Goal: Download file/media

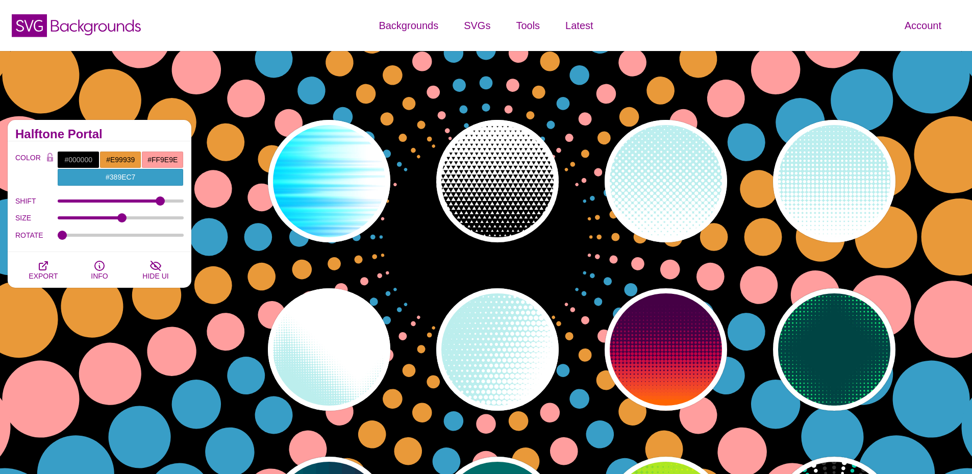
scroll to position [357, 0]
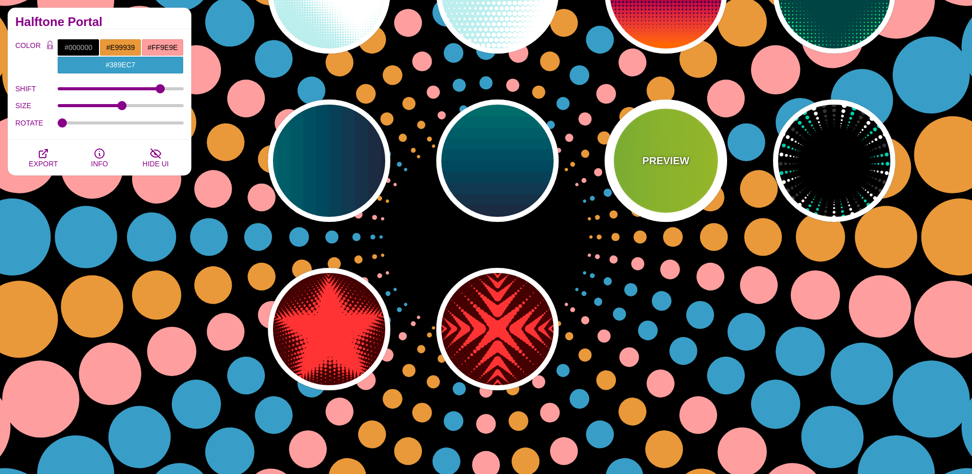
click at [663, 161] on p "PREVIEW" at bounding box center [665, 160] width 47 height 15
type input "#22BB44"
type input "#FFFF00"
type input "0"
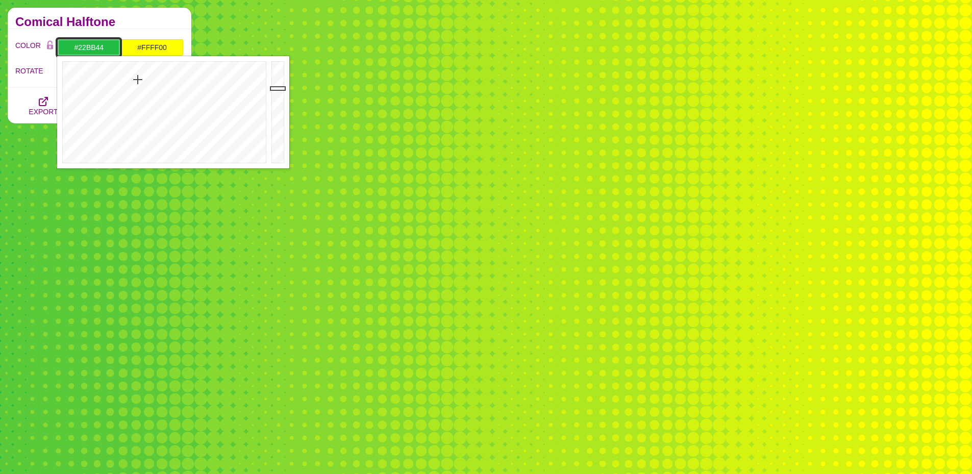
click at [84, 45] on input "#22BB44" at bounding box center [88, 47] width 63 height 17
type input "#BB2C1F"
drag, startPoint x: 81, startPoint y: 71, endPoint x: 65, endPoint y: 78, distance: 17.1
click at [65, 78] on div at bounding box center [163, 112] width 212 height 112
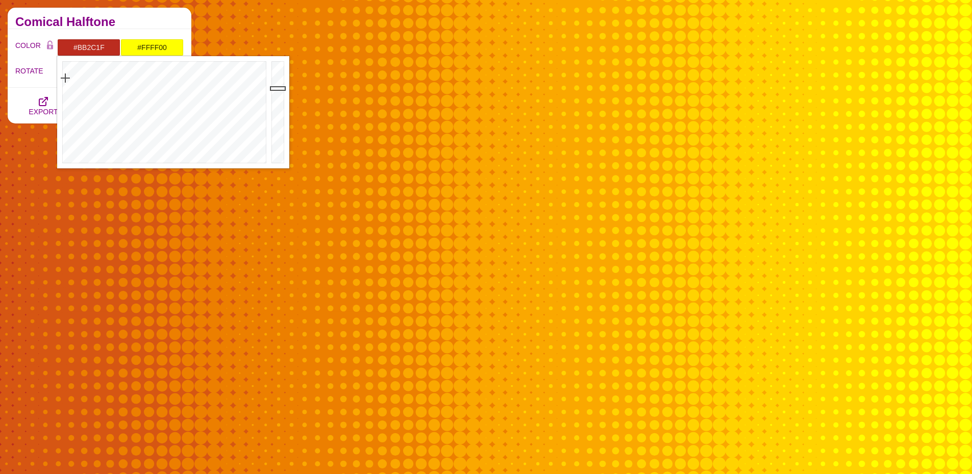
click at [140, 17] on div "Comical Halftone" at bounding box center [100, 18] width 184 height 21
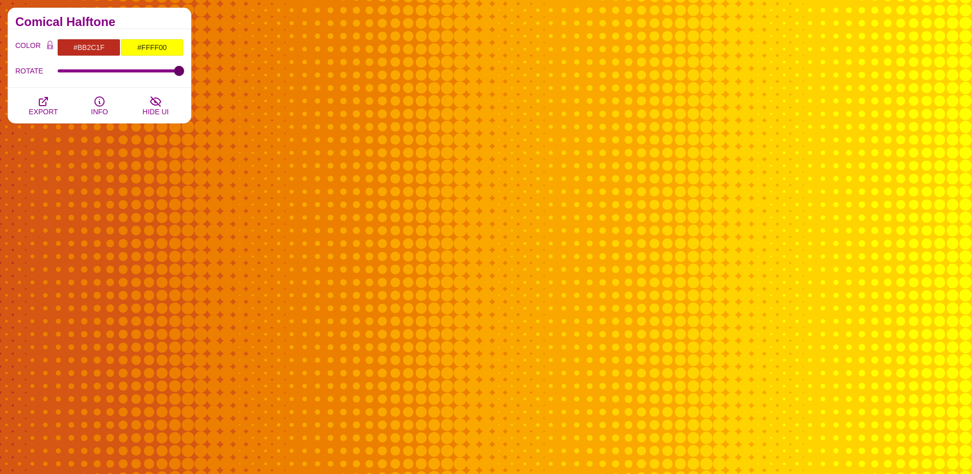
drag, startPoint x: 60, startPoint y: 70, endPoint x: 67, endPoint y: 94, distance: 25.0
type input "100"
click at [184, 73] on input "ROTATE" at bounding box center [121, 71] width 127 height 4
click at [48, 102] on icon "button" at bounding box center [43, 101] width 12 height 12
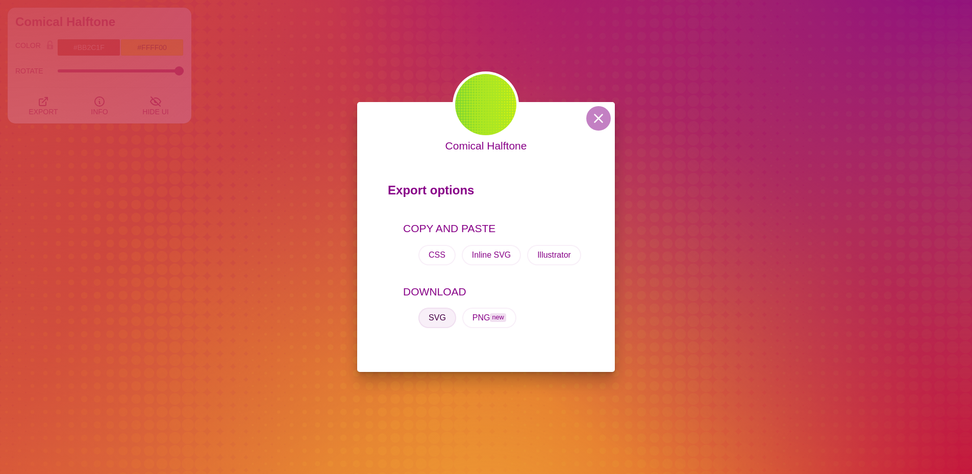
click at [448, 315] on button "SVG" at bounding box center [437, 318] width 38 height 20
click at [598, 114] on button at bounding box center [598, 118] width 24 height 24
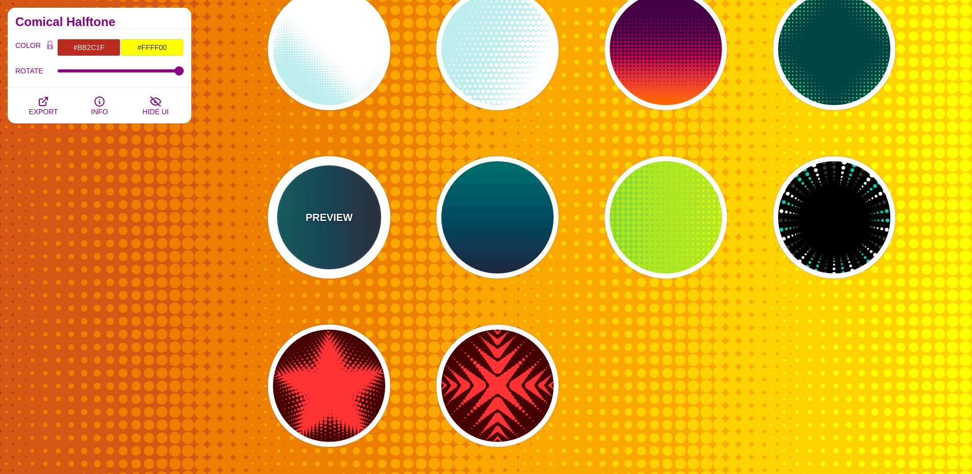
scroll to position [306, 0]
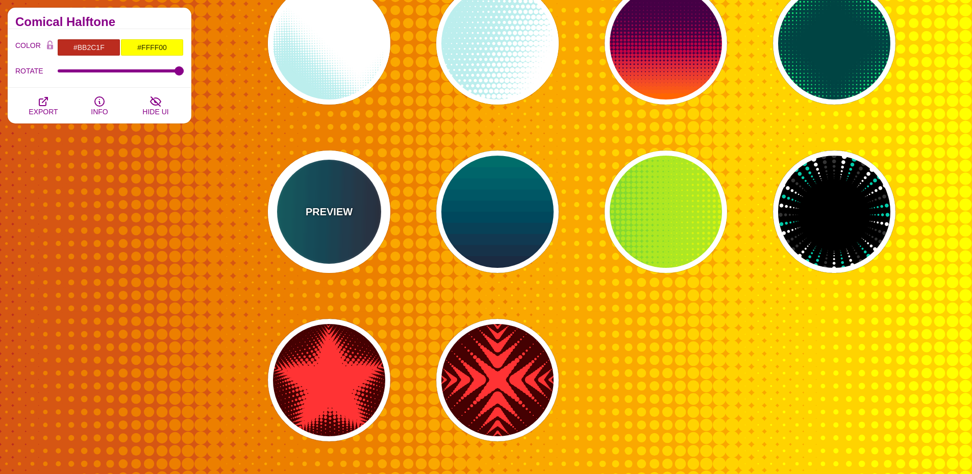
click at [357, 208] on div "PREVIEW" at bounding box center [329, 212] width 122 height 122
type input "#110011"
type input "#448866"
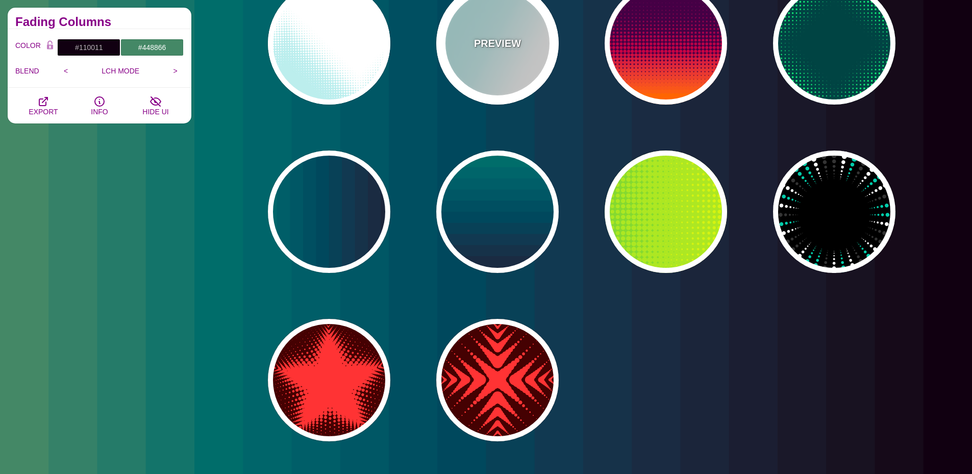
click at [513, 65] on div "PREVIEW" at bounding box center [497, 43] width 122 height 122
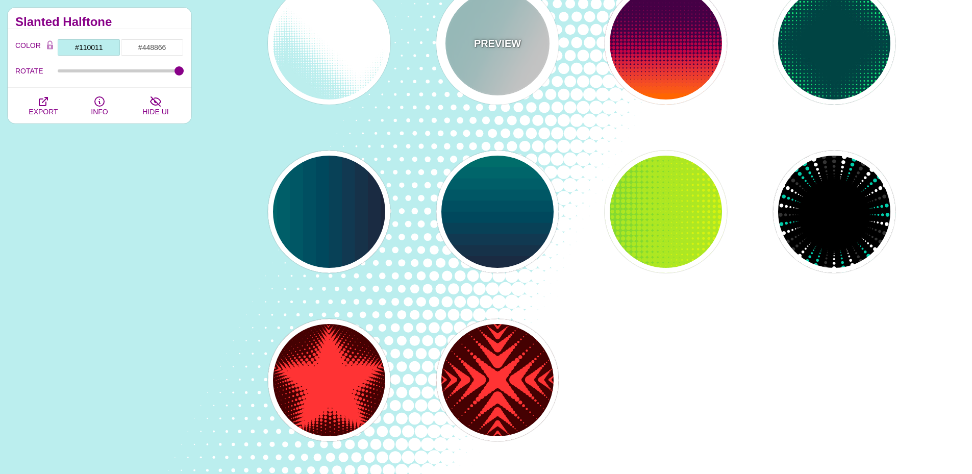
type input "#BBEEEE"
type input "#FFFFFF"
type input "0"
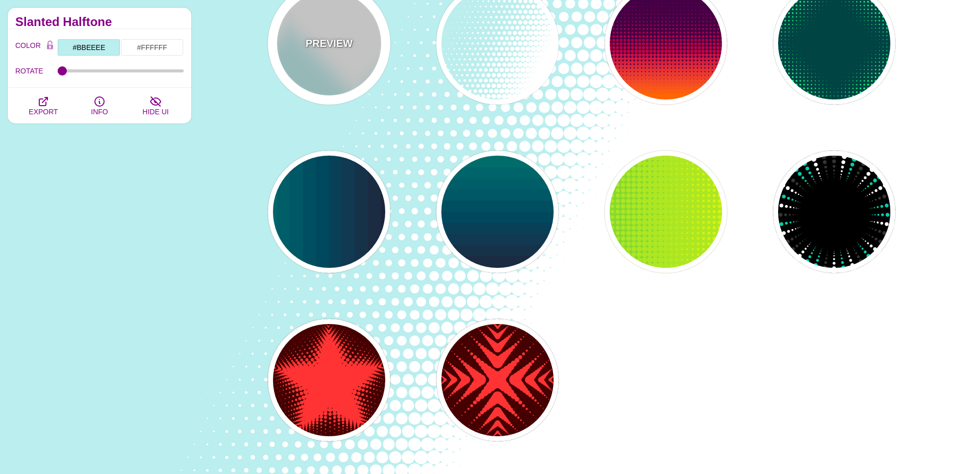
click at [356, 47] on div "PREVIEW" at bounding box center [329, 43] width 122 height 122
type input "0"
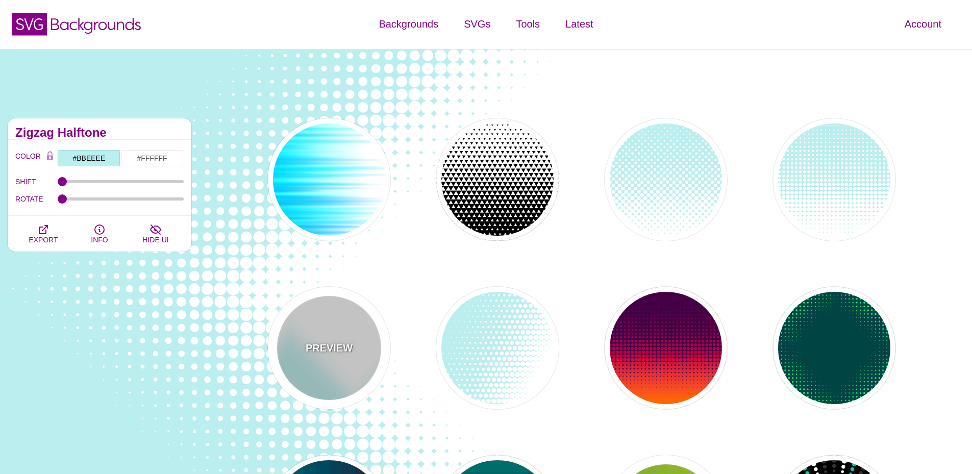
scroll to position [0, 0]
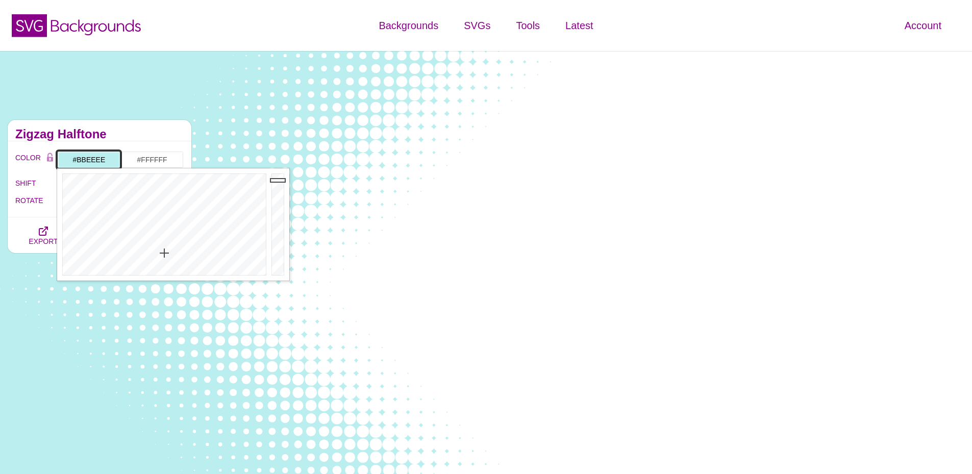
click at [93, 159] on input "#BBEEEE" at bounding box center [88, 159] width 63 height 17
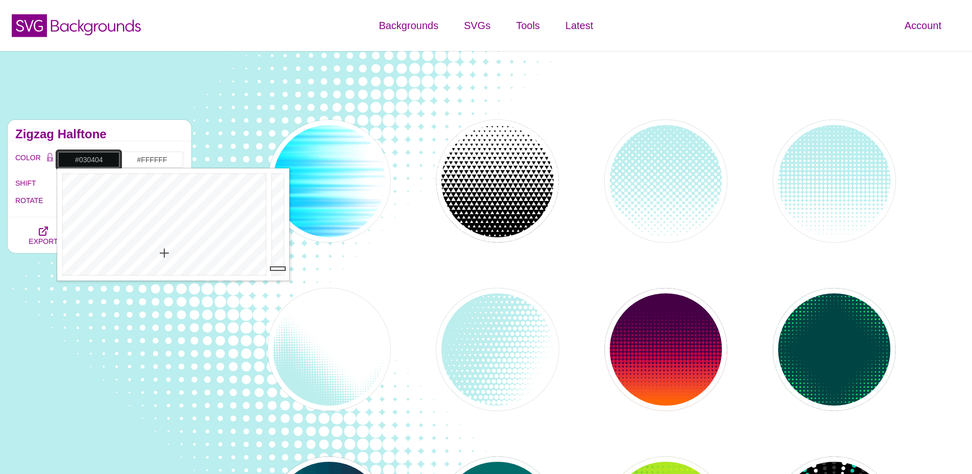
type input "#000000"
drag, startPoint x: 275, startPoint y: 182, endPoint x: 277, endPoint y: 285, distance: 103.1
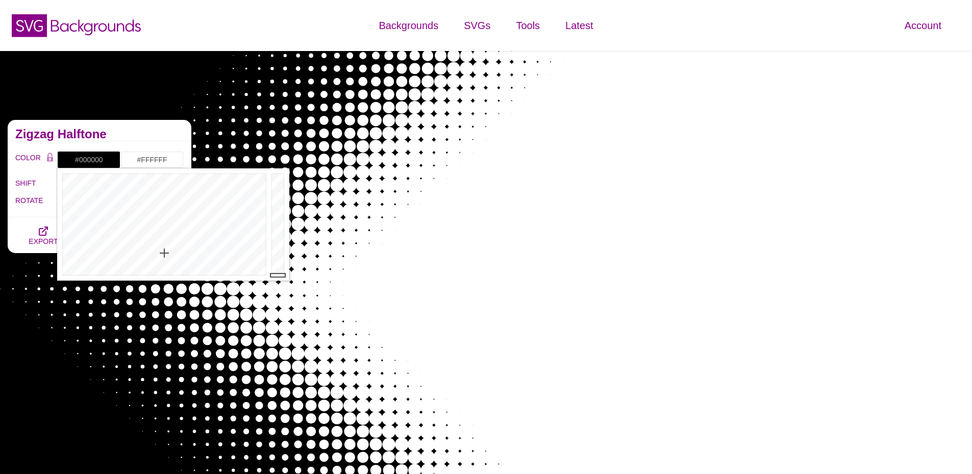
click at [105, 130] on h2 "Zigzag Halftone" at bounding box center [99, 134] width 168 height 8
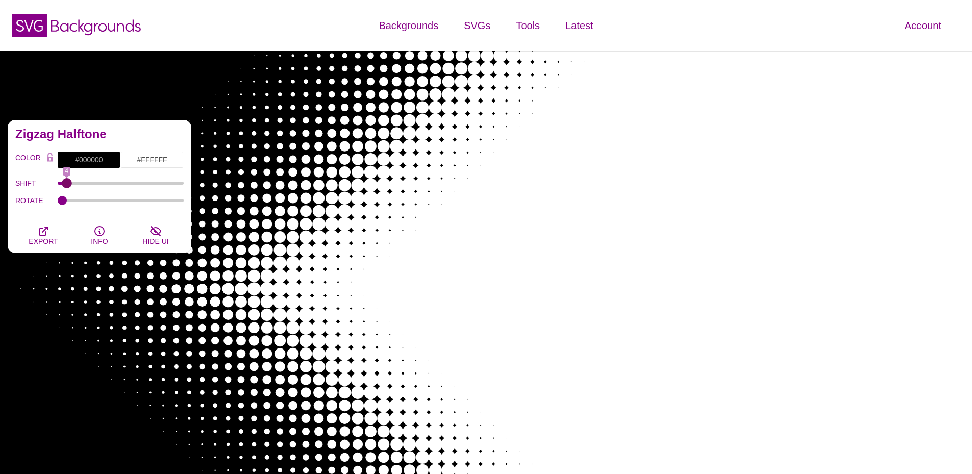
drag, startPoint x: 62, startPoint y: 184, endPoint x: 67, endPoint y: 179, distance: 7.3
type input "4"
click at [67, 181] on input "SHIFT" at bounding box center [121, 183] width 127 height 4
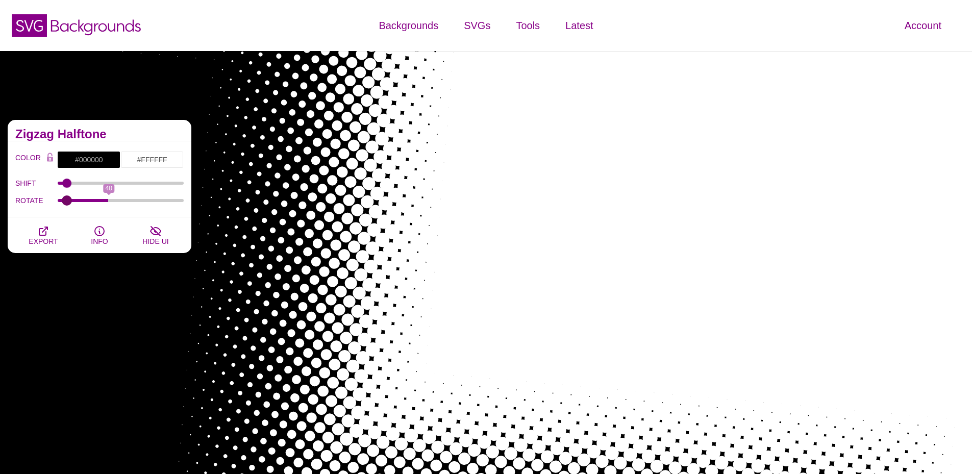
type input "0"
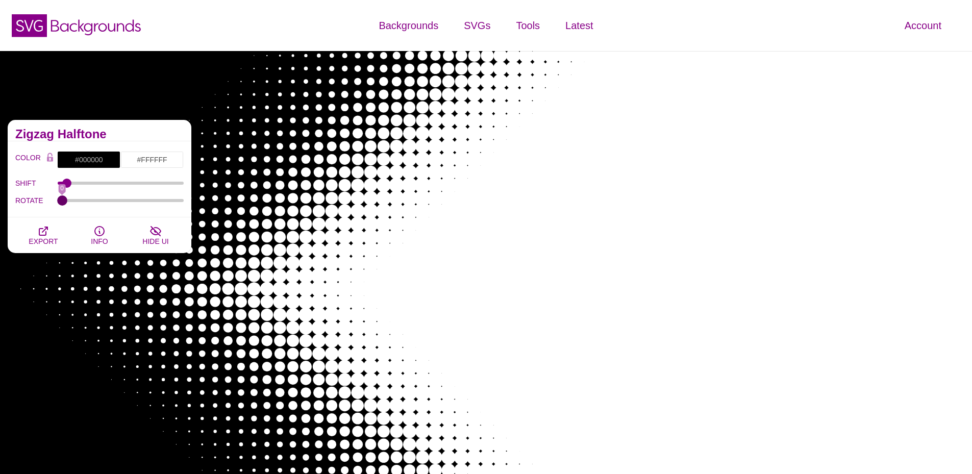
drag, startPoint x: 64, startPoint y: 200, endPoint x: 53, endPoint y: 195, distance: 12.1
click at [58, 198] on input "ROTATE" at bounding box center [121, 200] width 127 height 4
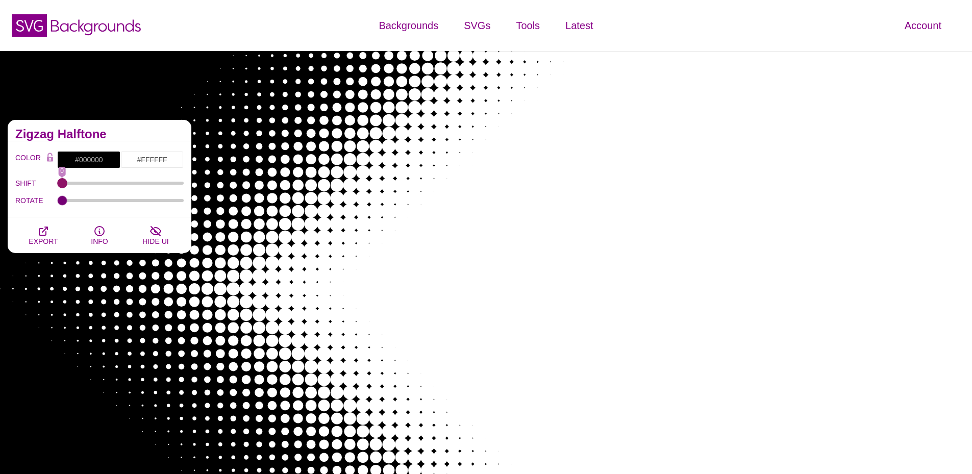
drag, startPoint x: 64, startPoint y: 181, endPoint x: 30, endPoint y: 184, distance: 34.8
type input "0"
click at [58, 184] on input "SHIFT" at bounding box center [121, 183] width 127 height 4
click at [41, 232] on icon "button" at bounding box center [43, 231] width 12 height 12
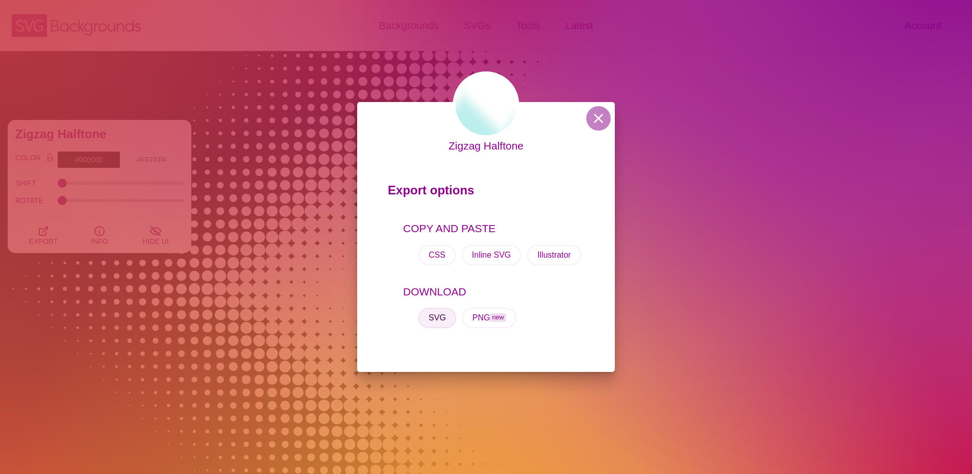
click at [441, 319] on button "SVG" at bounding box center [437, 318] width 38 height 20
click at [600, 118] on button at bounding box center [598, 118] width 24 height 24
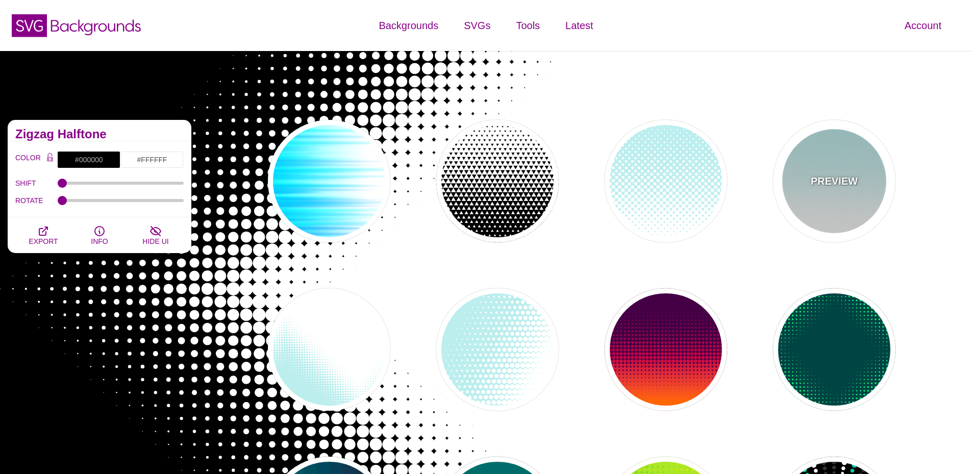
click at [817, 166] on div "PREVIEW" at bounding box center [834, 181] width 122 height 122
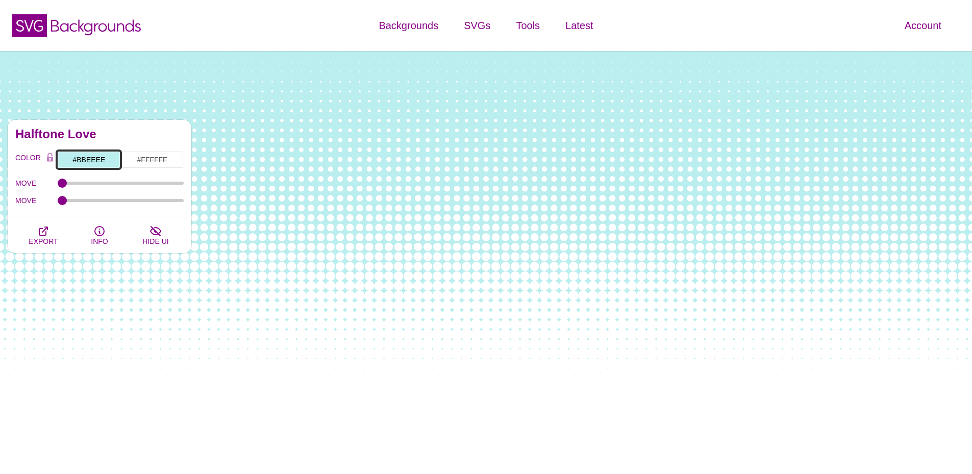
click at [97, 160] on input "#BBEEEE" at bounding box center [88, 159] width 63 height 17
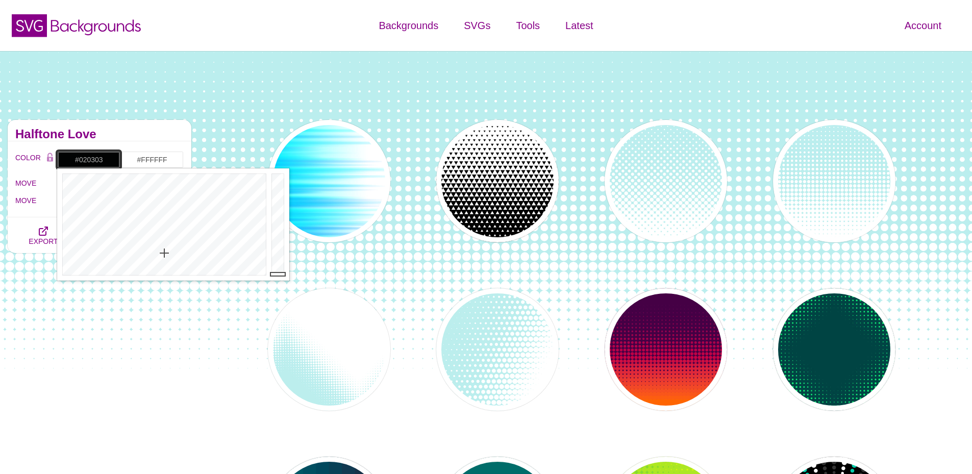
type input "#000000"
drag, startPoint x: 278, startPoint y: 183, endPoint x: 271, endPoint y: 288, distance: 105.3
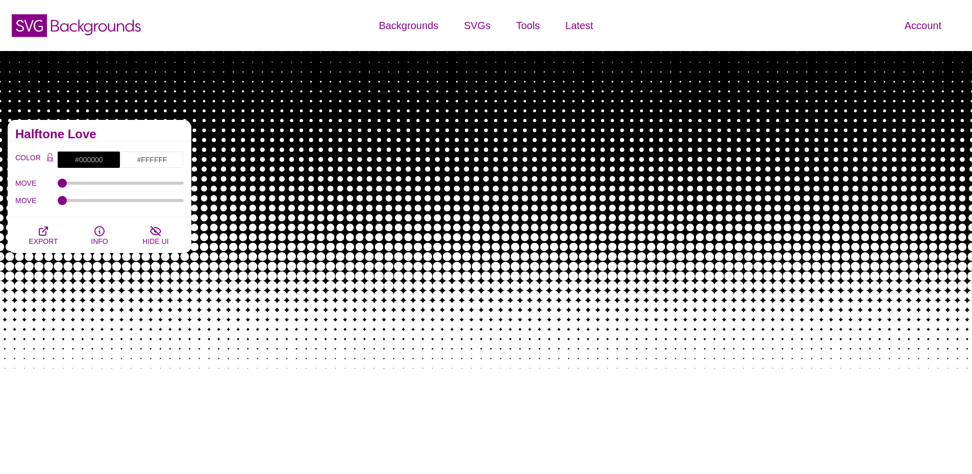
click at [89, 134] on h2 "Halftone Love" at bounding box center [99, 134] width 168 height 8
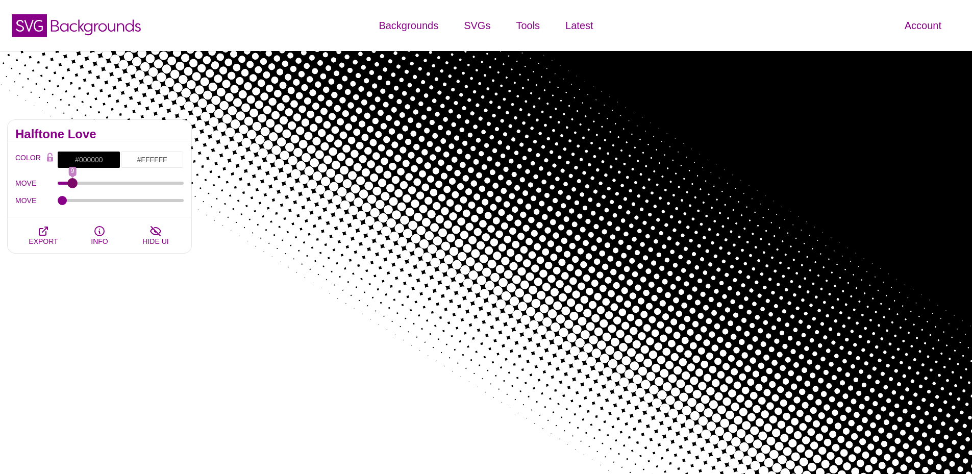
type input "0"
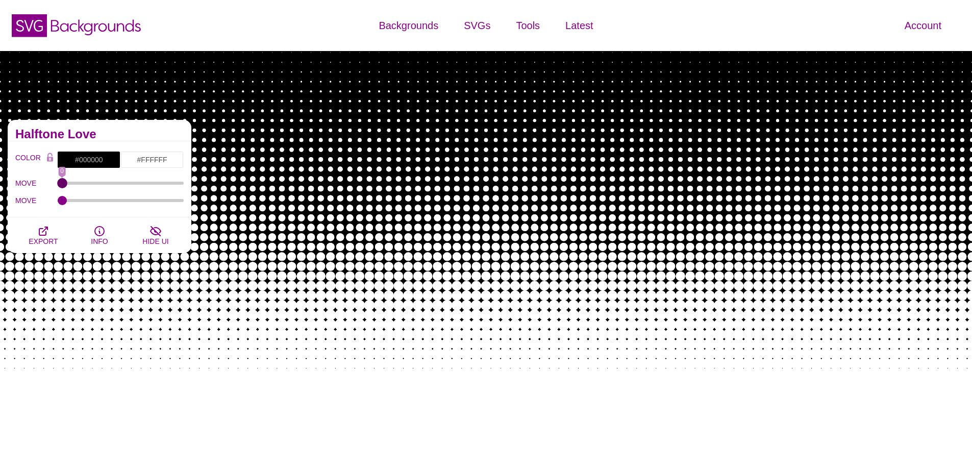
drag, startPoint x: 66, startPoint y: 182, endPoint x: 34, endPoint y: 180, distance: 32.2
click at [58, 181] on input "MOVE" at bounding box center [121, 183] width 127 height 4
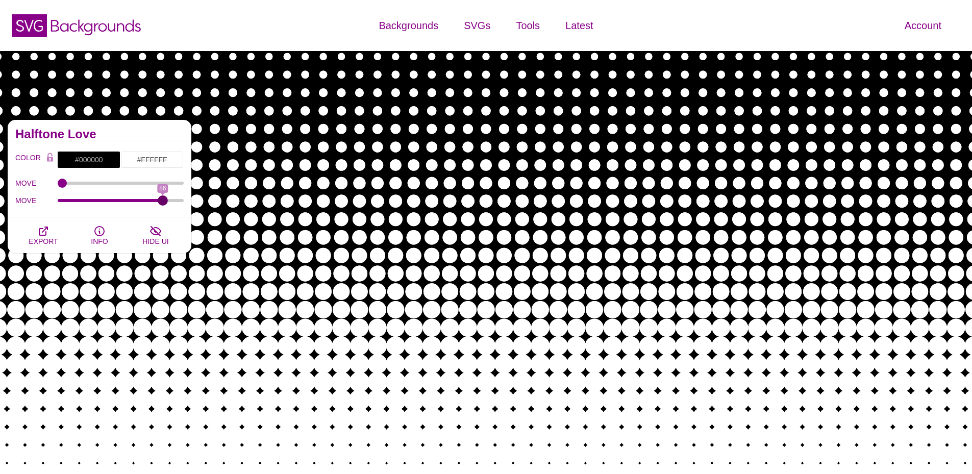
drag, startPoint x: 65, startPoint y: 202, endPoint x: 163, endPoint y: 200, distance: 97.5
type input "86"
click at [163, 200] on input "MOVE" at bounding box center [121, 200] width 127 height 4
click at [53, 233] on button "EXPORT" at bounding box center [43, 235] width 56 height 36
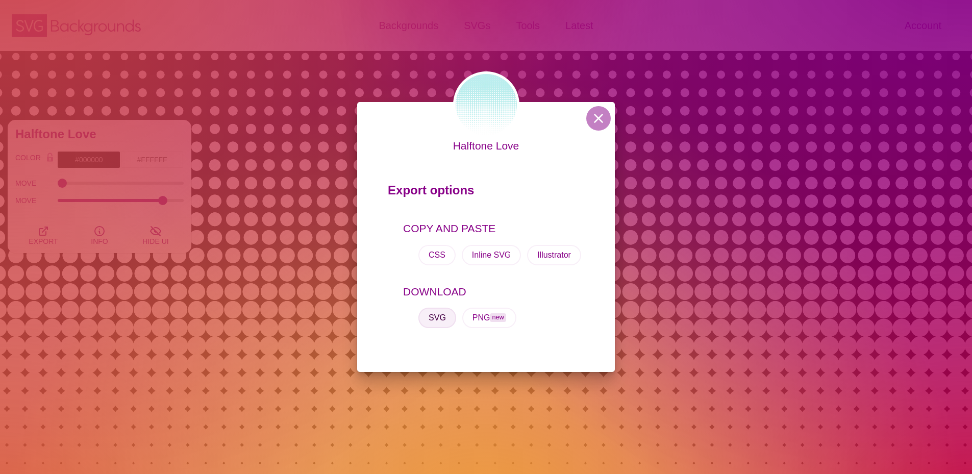
drag, startPoint x: 437, startPoint y: 318, endPoint x: 448, endPoint y: 307, distance: 15.9
click at [440, 314] on button "SVG" at bounding box center [437, 318] width 38 height 20
click at [596, 115] on button at bounding box center [598, 118] width 24 height 24
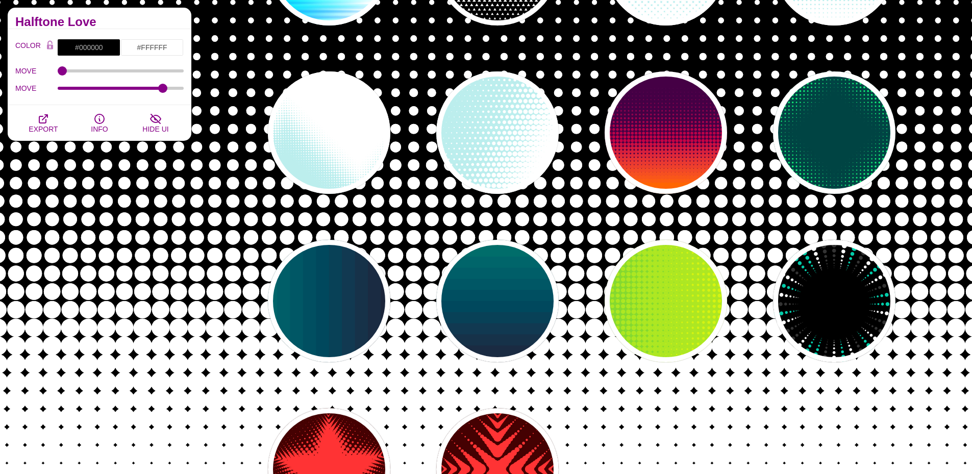
scroll to position [306, 0]
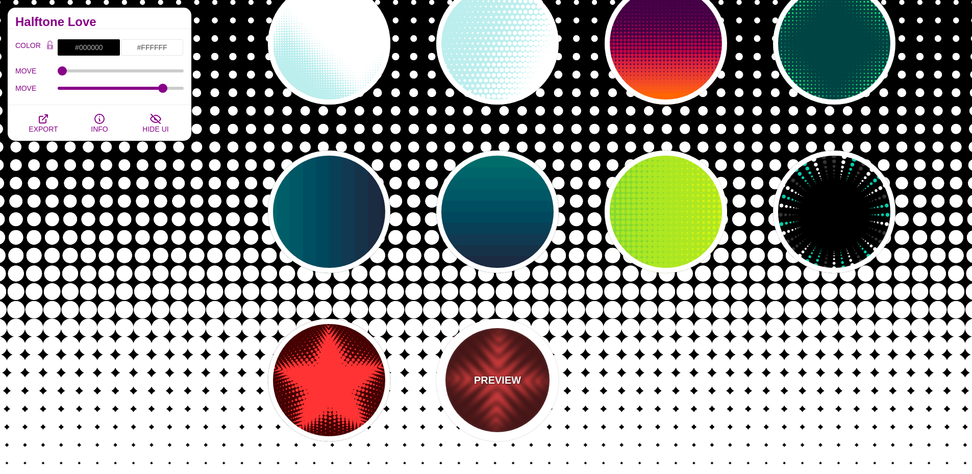
click at [511, 381] on p "PREVIEW" at bounding box center [497, 379] width 47 height 15
type input "#440000"
type input "#FF3333"
type input "0"
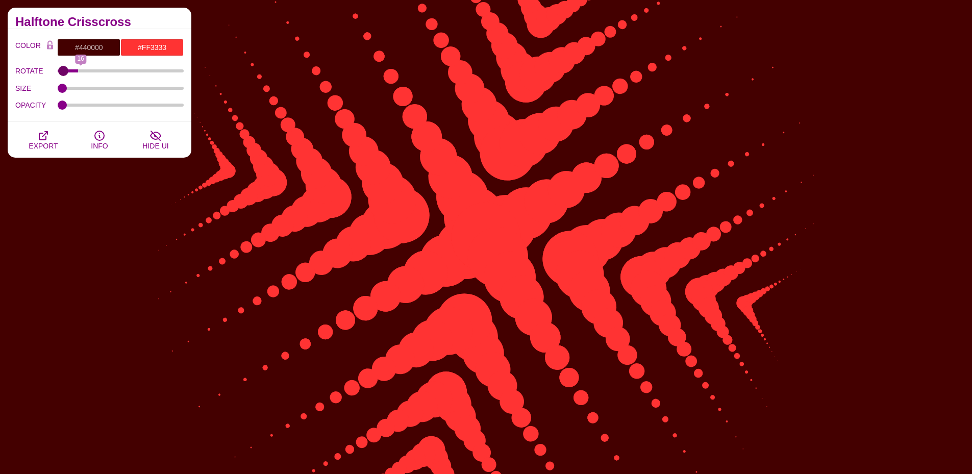
type input "0"
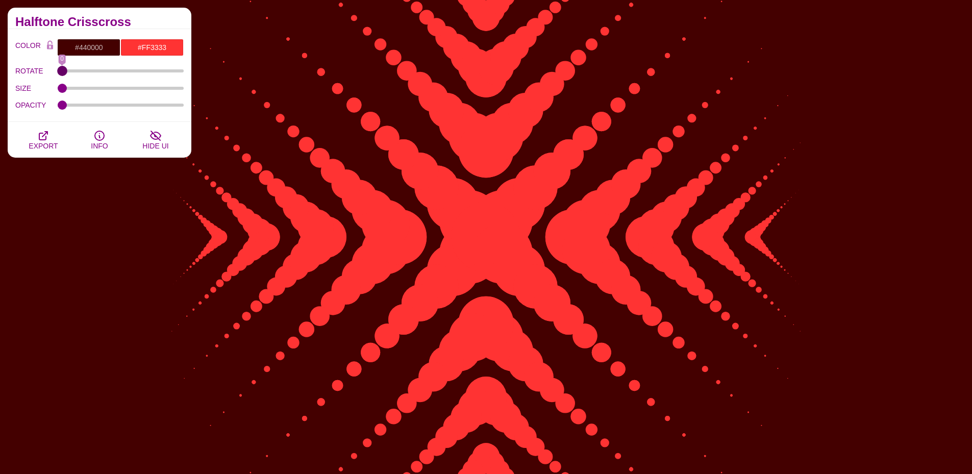
drag, startPoint x: 65, startPoint y: 73, endPoint x: 62, endPoint y: 90, distance: 17.2
click at [58, 73] on input "ROTATE" at bounding box center [121, 71] width 127 height 4
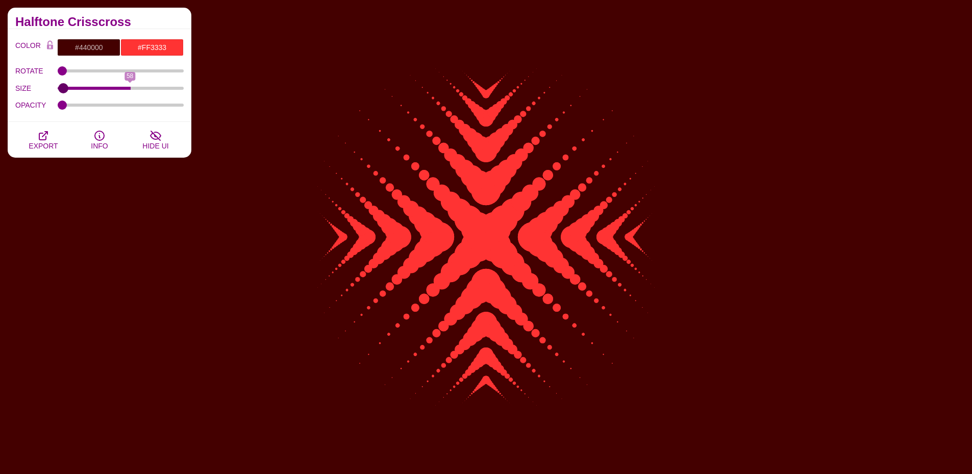
type input "0"
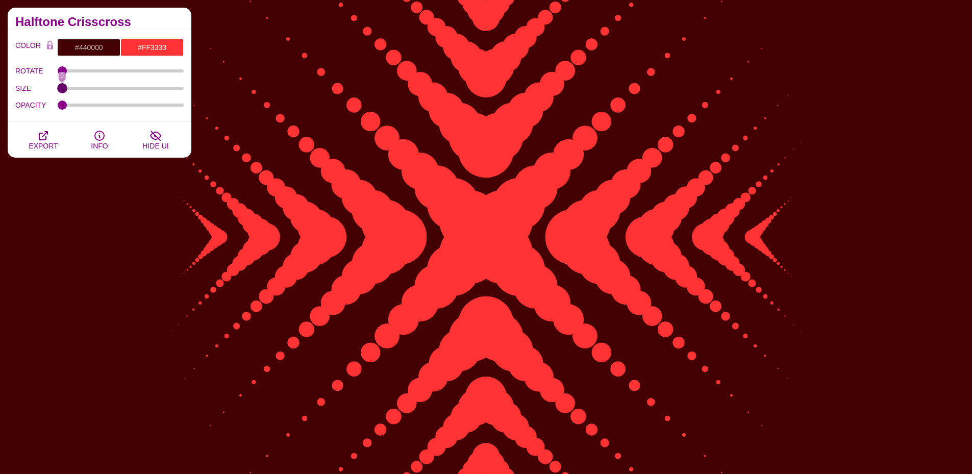
drag, startPoint x: 62, startPoint y: 87, endPoint x: 41, endPoint y: 83, distance: 21.4
click at [58, 86] on input "SIZE" at bounding box center [121, 88] width 127 height 4
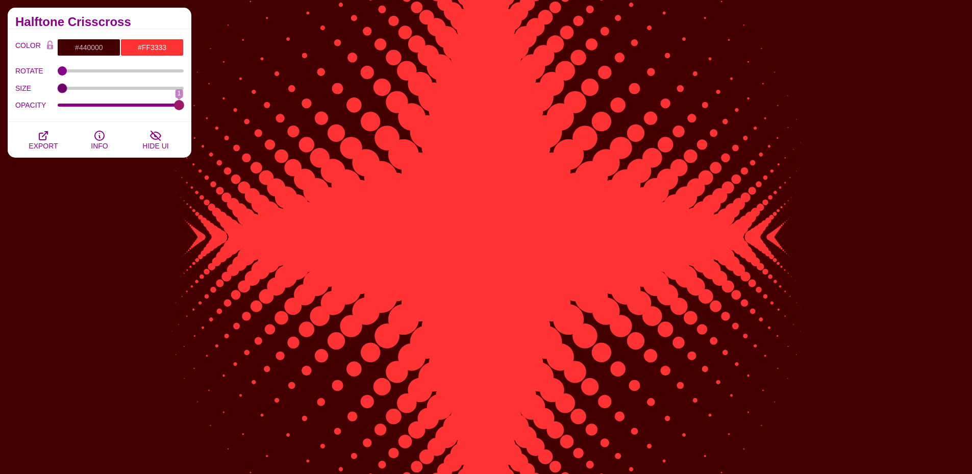
drag, startPoint x: 62, startPoint y: 105, endPoint x: 66, endPoint y: 92, distance: 13.9
type input "1"
click at [184, 106] on input "OPACITY" at bounding box center [121, 105] width 127 height 4
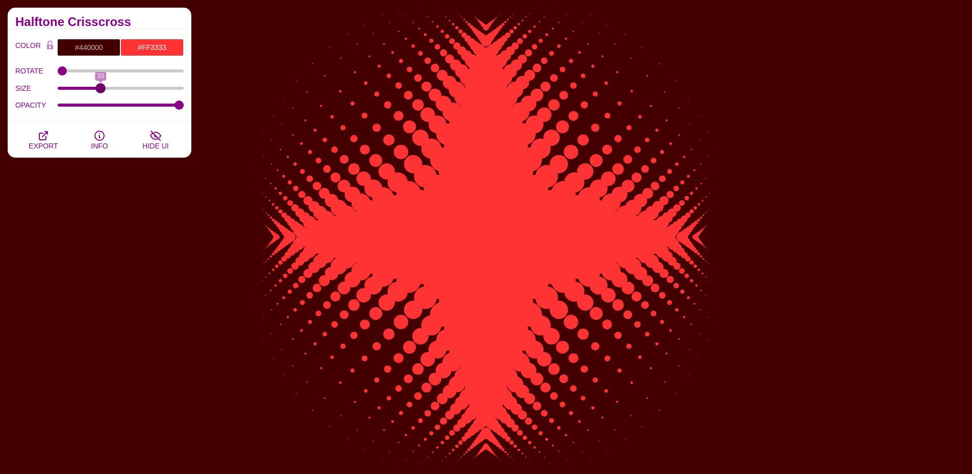
drag, startPoint x: 63, startPoint y: 90, endPoint x: 101, endPoint y: 93, distance: 37.8
type input "33"
click at [101, 90] on input "SIZE" at bounding box center [121, 88] width 127 height 4
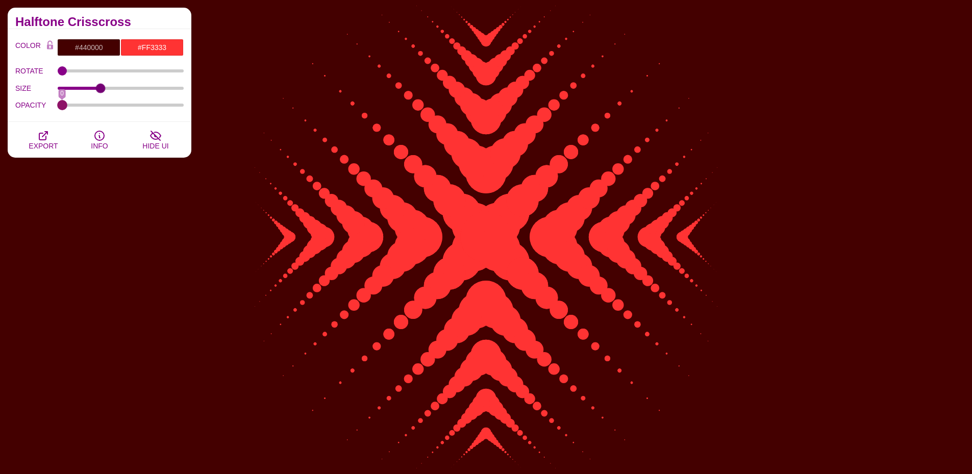
drag, startPoint x: 179, startPoint y: 105, endPoint x: 34, endPoint y: 105, distance: 144.9
type input "0"
click at [58, 105] on input "OPACITY" at bounding box center [121, 105] width 127 height 4
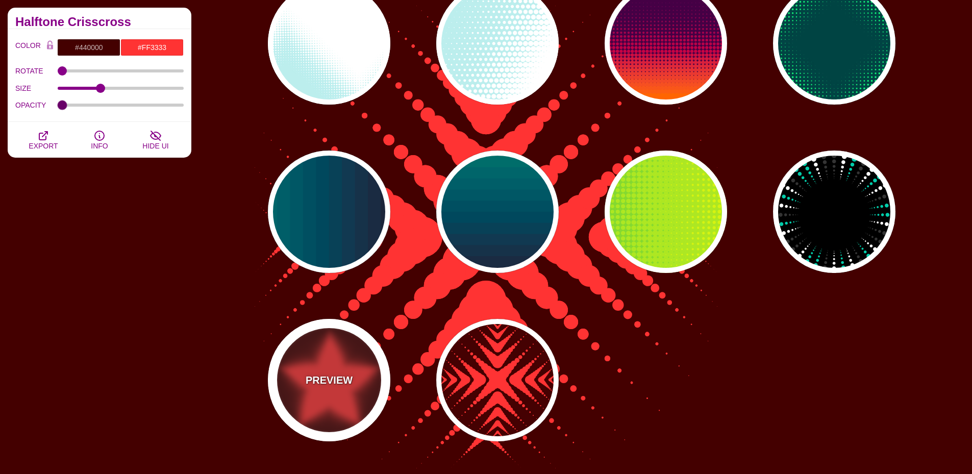
click at [344, 383] on p "PREVIEW" at bounding box center [329, 379] width 47 height 15
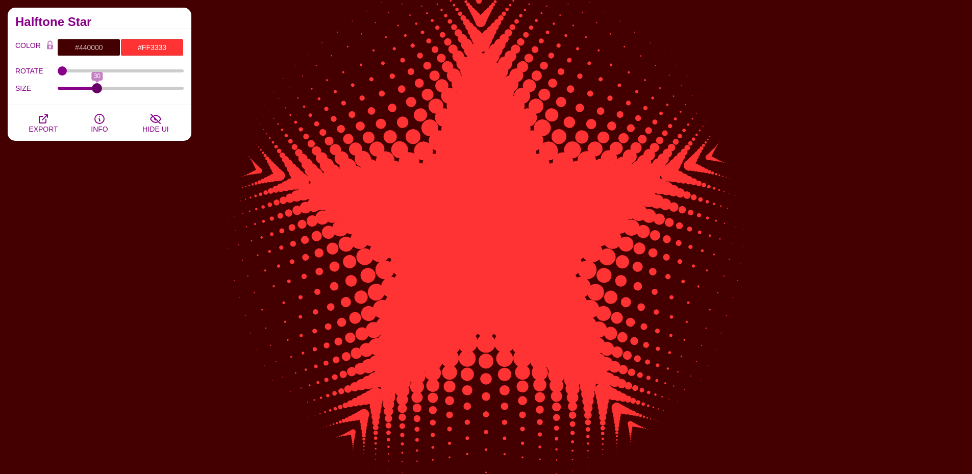
type input "0"
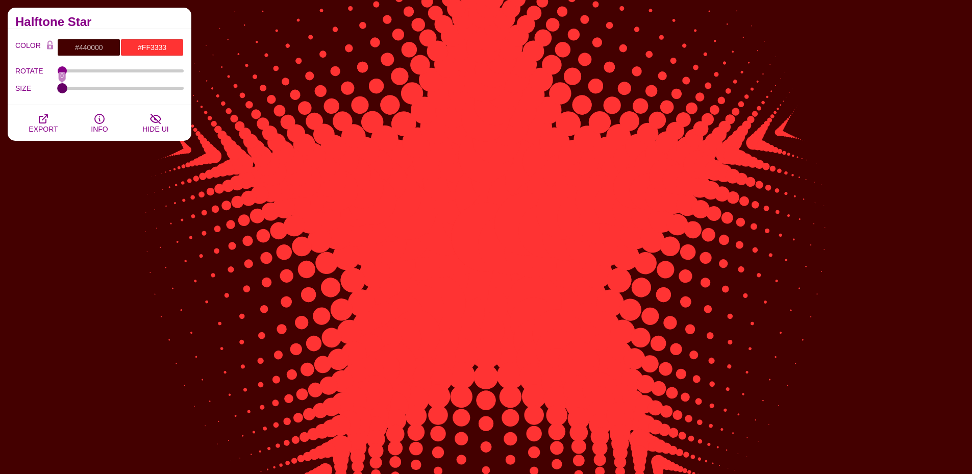
drag, startPoint x: 66, startPoint y: 88, endPoint x: 18, endPoint y: 88, distance: 47.4
click at [58, 88] on input "SIZE" at bounding box center [121, 88] width 127 height 4
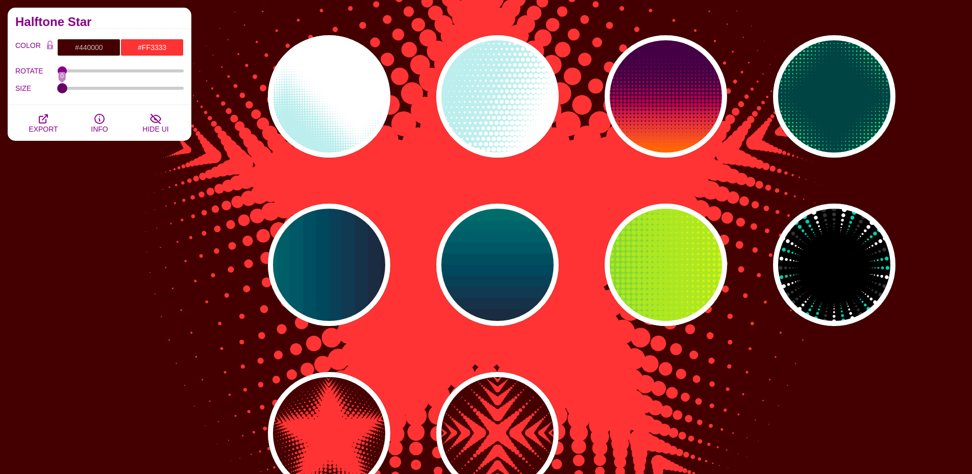
scroll to position [0, 0]
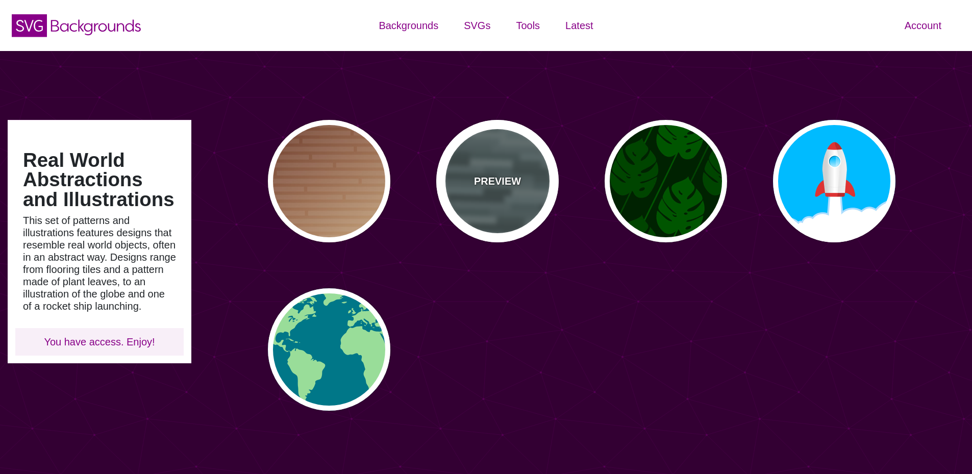
click at [498, 165] on div "PREVIEW" at bounding box center [497, 181] width 122 height 122
type input "#506566"
type input "0"
type input "0.5"
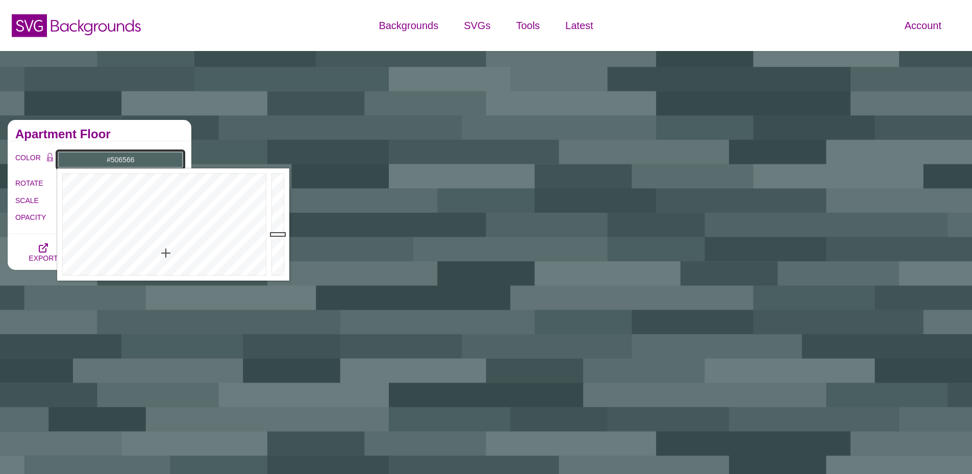
click at [89, 162] on input "#506566" at bounding box center [120, 159] width 127 height 17
drag, startPoint x: 198, startPoint y: 217, endPoint x: 222, endPoint y: 200, distance: 28.6
click at [222, 200] on div at bounding box center [163, 224] width 212 height 112
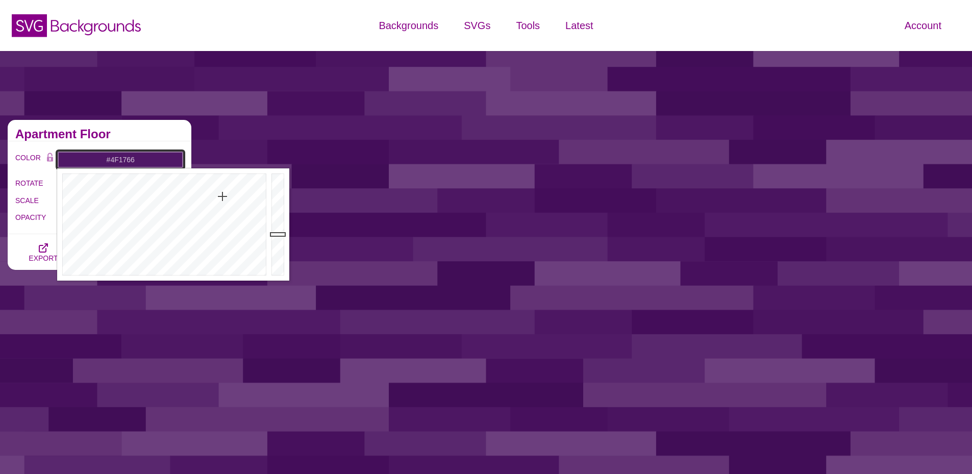
click at [222, 196] on div at bounding box center [163, 224] width 212 height 112
drag, startPoint x: 229, startPoint y: 197, endPoint x: 251, endPoint y: 198, distance: 22.5
click at [251, 198] on div at bounding box center [163, 224] width 212 height 112
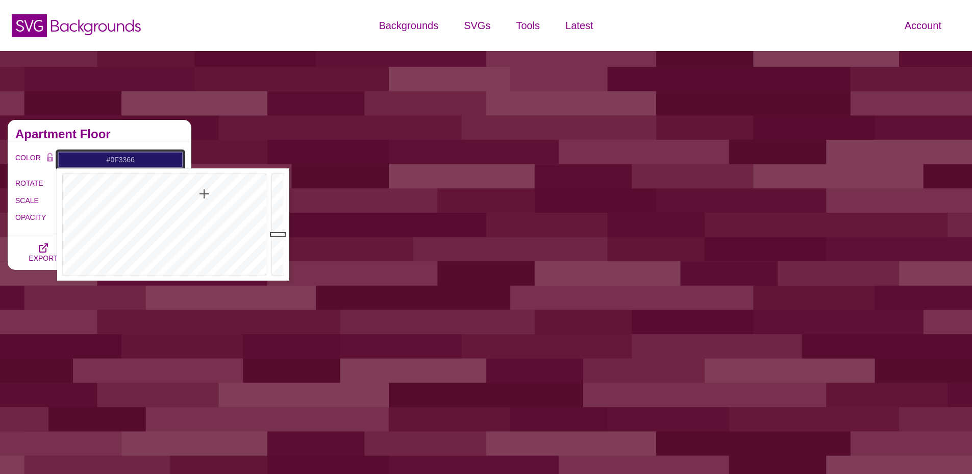
type input "#0E3466"
drag, startPoint x: 205, startPoint y: 194, endPoint x: 184, endPoint y: 188, distance: 22.3
click at [184, 188] on div at bounding box center [163, 224] width 212 height 112
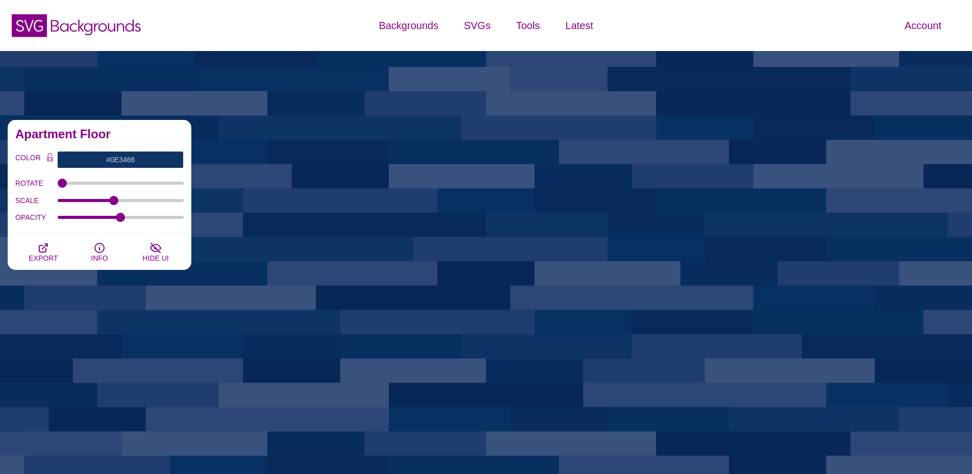
click at [139, 131] on h2 "Apartment Floor" at bounding box center [99, 134] width 168 height 8
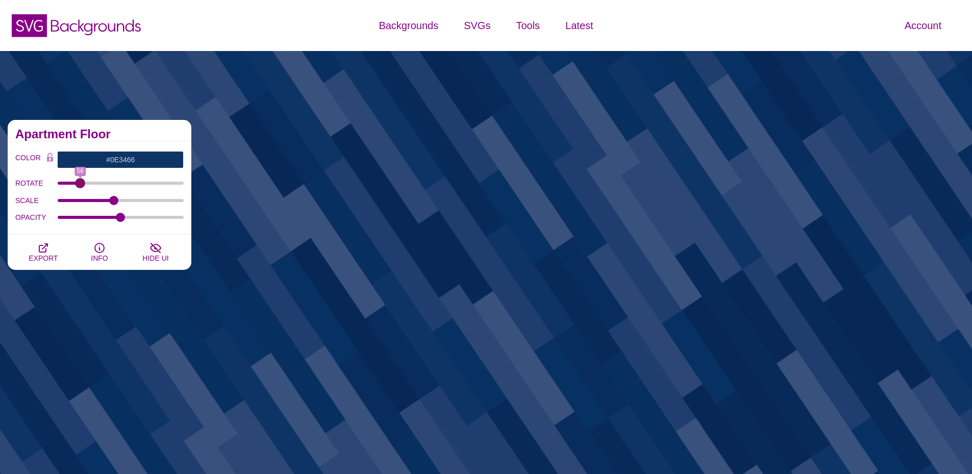
drag, startPoint x: 61, startPoint y: 181, endPoint x: 95, endPoint y: 195, distance: 36.6
type input "57"
click at [81, 184] on input "ROTATE" at bounding box center [121, 183] width 127 height 4
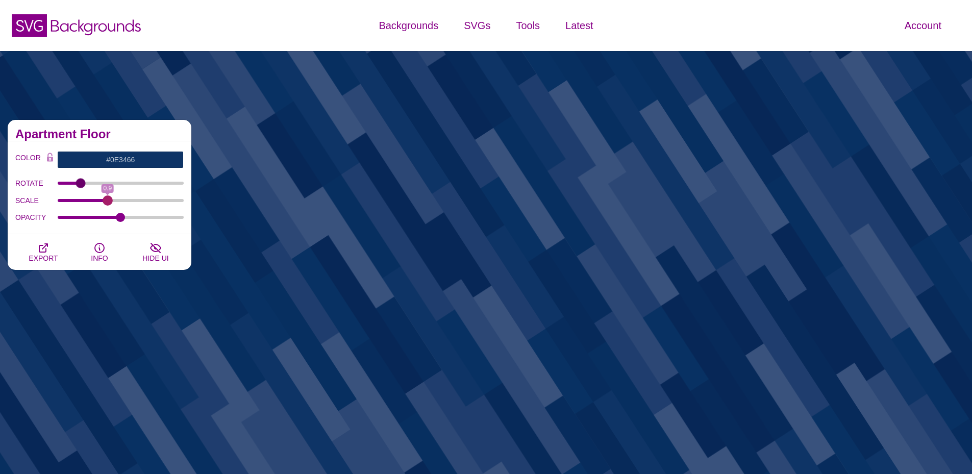
drag, startPoint x: 114, startPoint y: 200, endPoint x: 107, endPoint y: 200, distance: 7.1
type input "0.9"
click at [107, 200] on input "SCALE" at bounding box center [121, 200] width 127 height 4
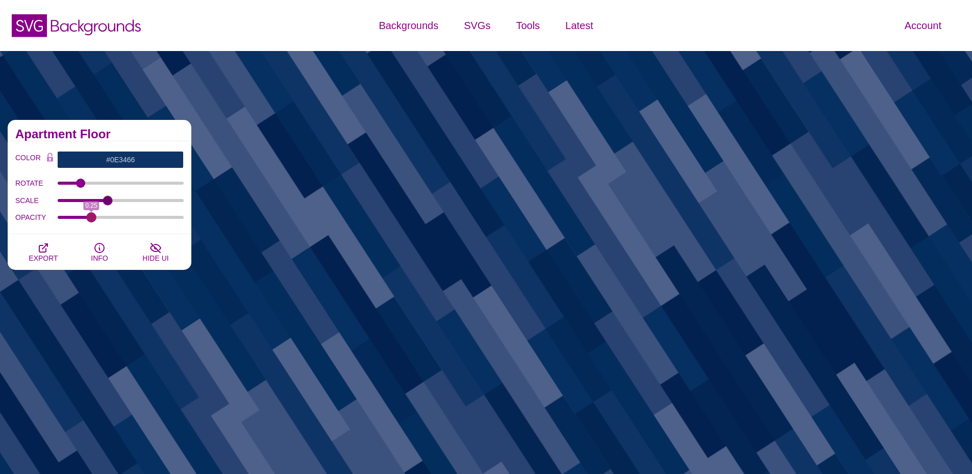
drag, startPoint x: 121, startPoint y: 219, endPoint x: 92, endPoint y: 218, distance: 29.1
type input "0.25"
click at [92, 218] on input "OPACITY" at bounding box center [121, 217] width 127 height 4
click at [40, 252] on icon "button" at bounding box center [43, 248] width 8 height 8
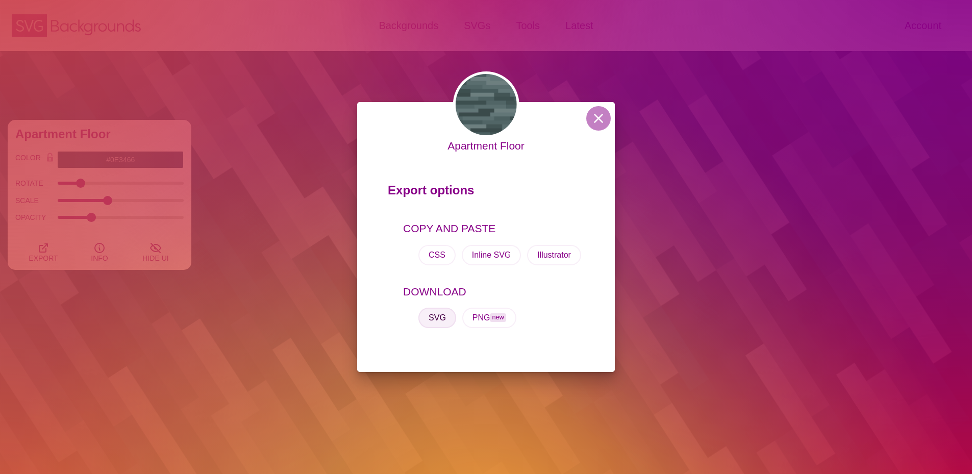
click at [436, 318] on button "SVG" at bounding box center [437, 318] width 38 height 20
drag, startPoint x: 602, startPoint y: 117, endPoint x: 589, endPoint y: 117, distance: 13.3
click at [602, 117] on button at bounding box center [598, 118] width 24 height 24
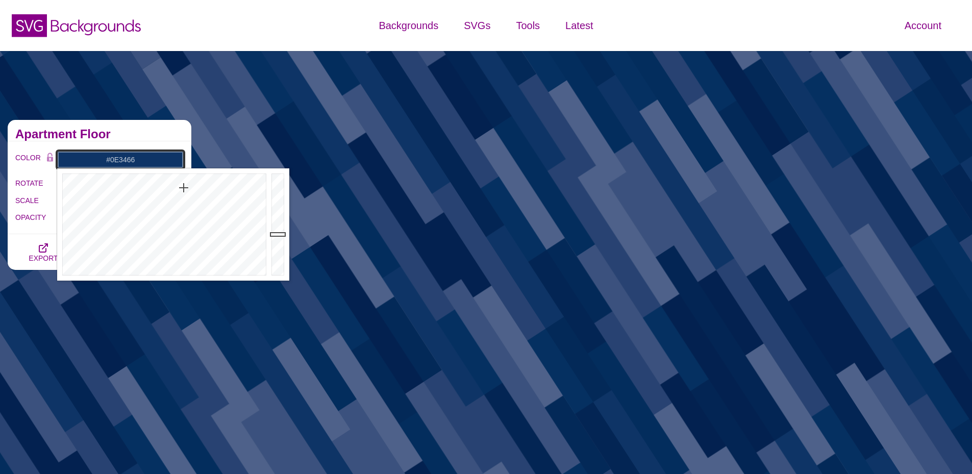
click at [102, 155] on input "#0E3466" at bounding box center [120, 159] width 127 height 17
drag, startPoint x: 191, startPoint y: 190, endPoint x: 242, endPoint y: 202, distance: 52.5
click at [242, 202] on div at bounding box center [163, 224] width 212 height 112
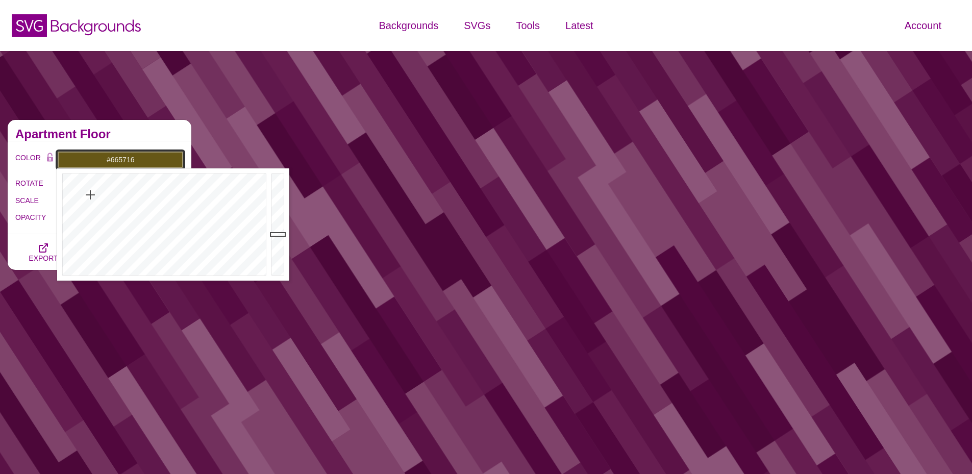
drag, startPoint x: 239, startPoint y: 204, endPoint x: 90, endPoint y: 195, distance: 148.7
click at [90, 195] on div at bounding box center [163, 224] width 212 height 112
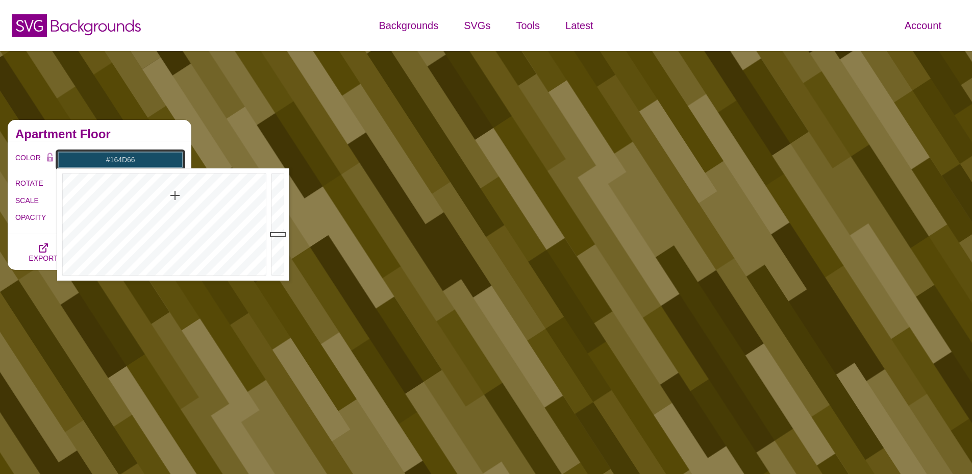
drag, startPoint x: 135, startPoint y: 209, endPoint x: 175, endPoint y: 195, distance: 42.4
click at [175, 195] on div at bounding box center [163, 224] width 212 height 112
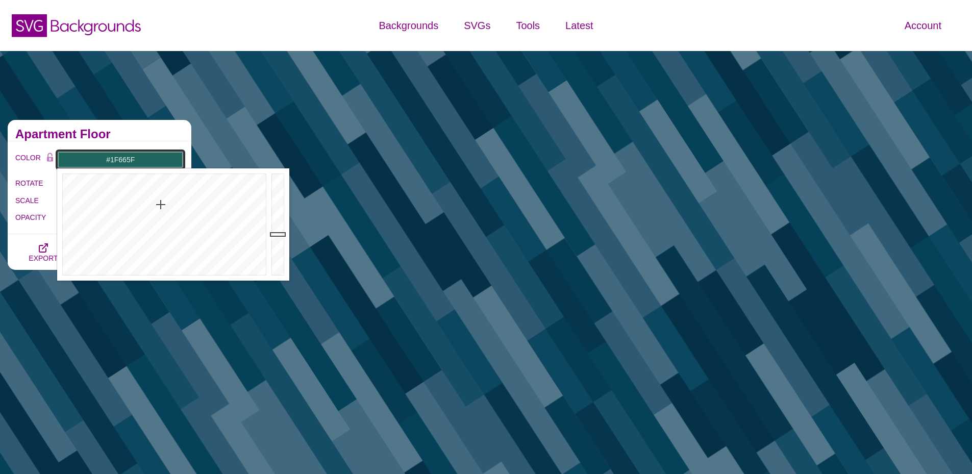
drag, startPoint x: 174, startPoint y: 196, endPoint x: 161, endPoint y: 205, distance: 15.8
click at [161, 205] on div at bounding box center [163, 224] width 212 height 112
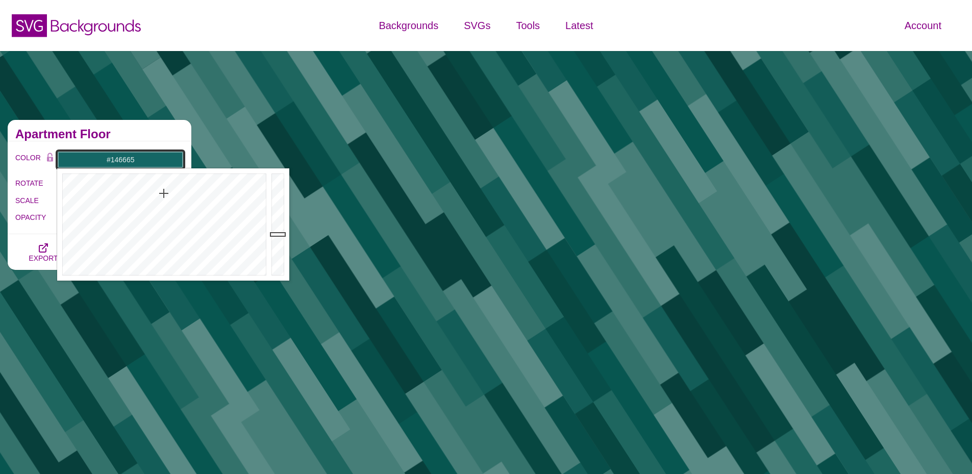
drag, startPoint x: 161, startPoint y: 205, endPoint x: 164, endPoint y: 193, distance: 11.5
click at [164, 193] on div at bounding box center [163, 224] width 212 height 112
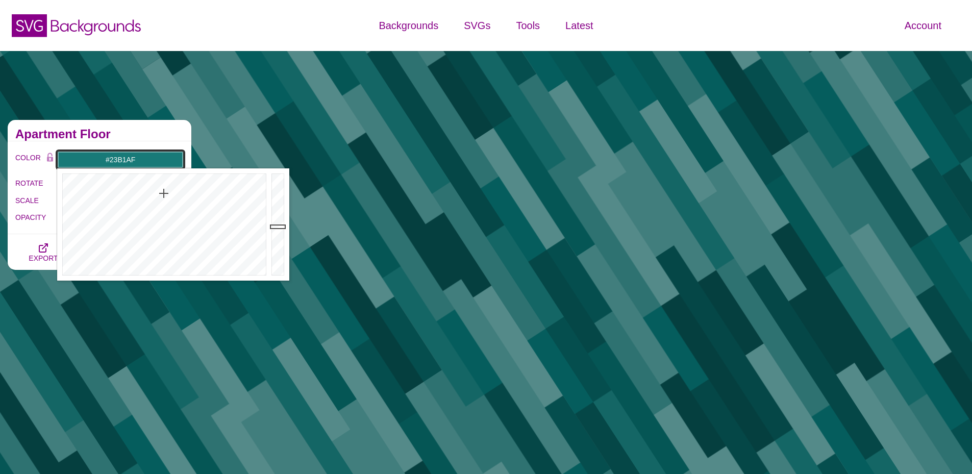
type input "#25BCBA"
drag, startPoint x: 277, startPoint y: 230, endPoint x: 279, endPoint y: 200, distance: 30.1
click at [279, 200] on div at bounding box center [279, 224] width 20 height 112
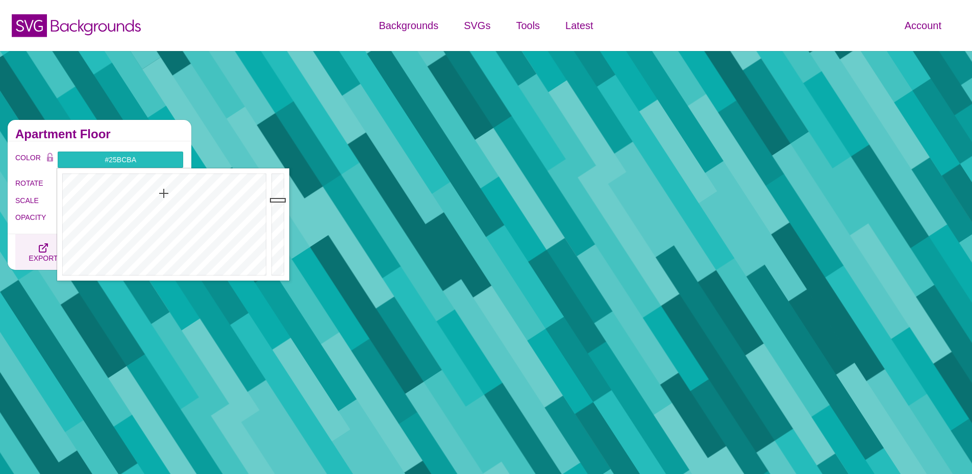
click at [23, 236] on button "EXPORT" at bounding box center [43, 252] width 56 height 36
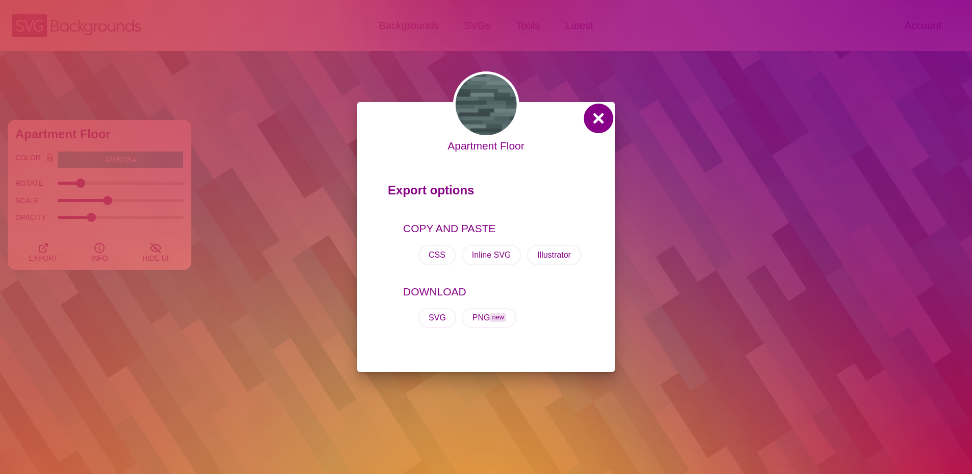
click at [595, 119] on button at bounding box center [598, 118] width 24 height 24
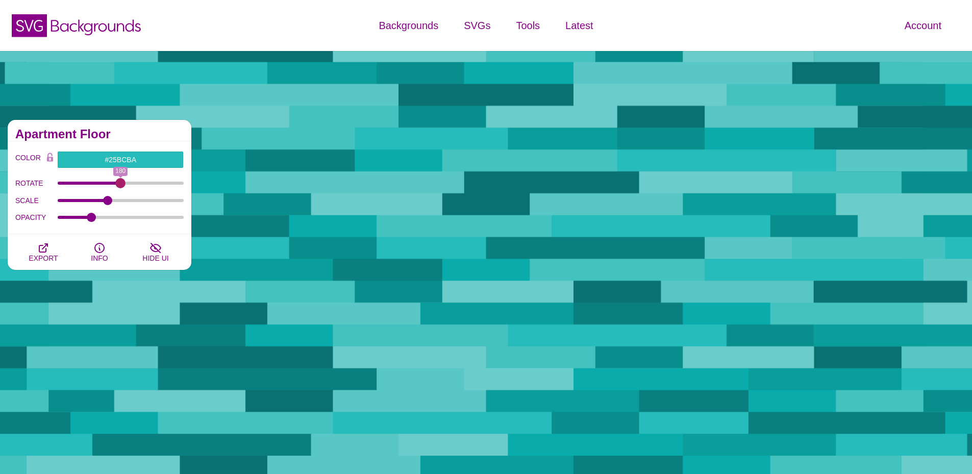
drag, startPoint x: 84, startPoint y: 183, endPoint x: 120, endPoint y: 185, distance: 36.8
type input "180"
click at [120, 185] on input "ROTATE" at bounding box center [121, 183] width 127 height 4
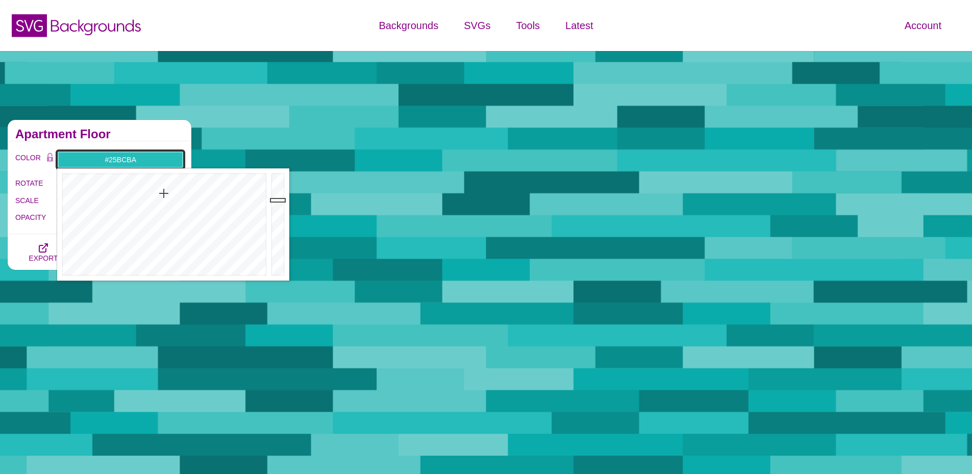
click at [130, 159] on input "#25BCBA" at bounding box center [120, 159] width 127 height 17
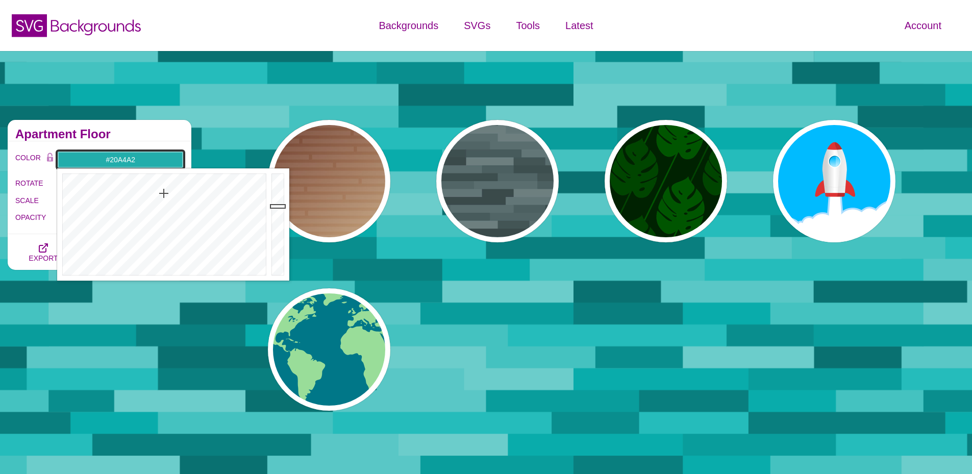
drag, startPoint x: 274, startPoint y: 202, endPoint x: 275, endPoint y: 210, distance: 8.2
click at [275, 210] on div at bounding box center [279, 224] width 20 height 112
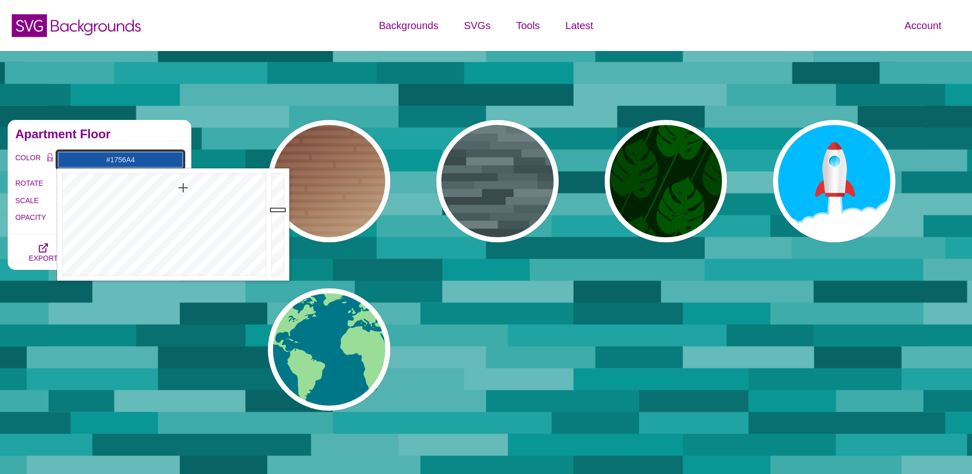
drag, startPoint x: 176, startPoint y: 190, endPoint x: 183, endPoint y: 188, distance: 7.4
click at [183, 188] on div at bounding box center [163, 224] width 212 height 112
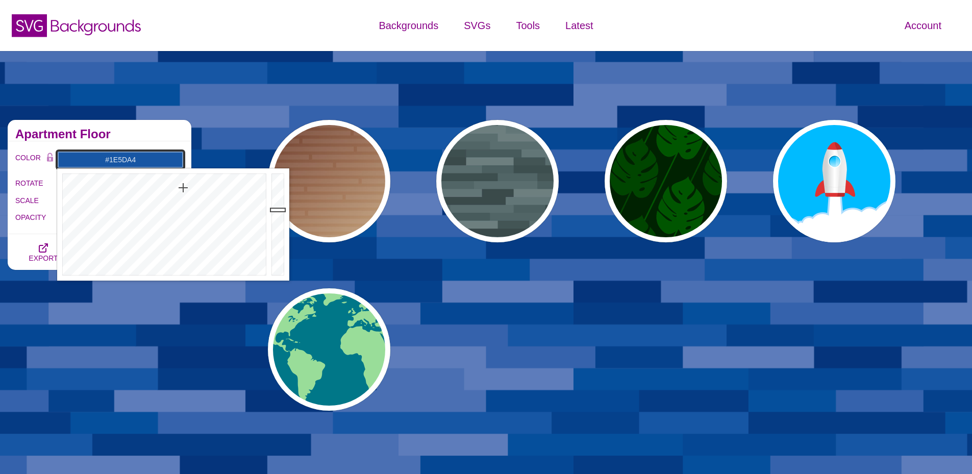
type input "#1E5CA4"
click at [183, 192] on div at bounding box center [163, 224] width 212 height 112
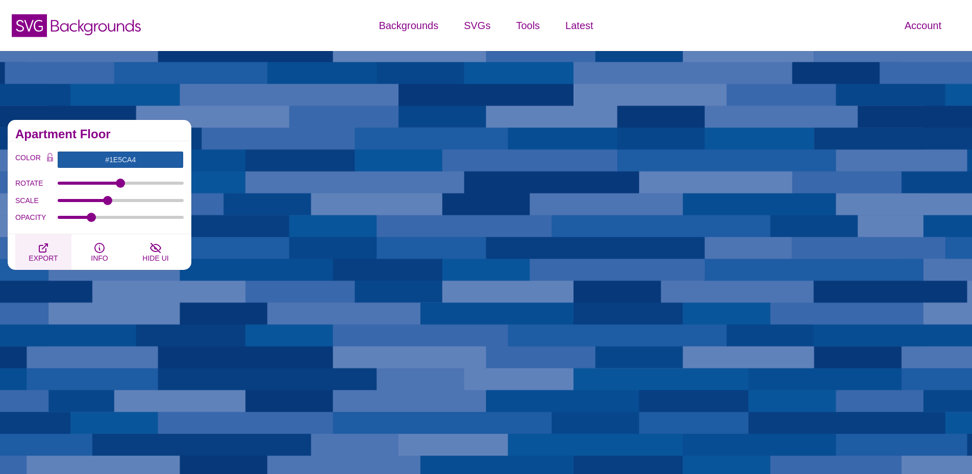
click at [38, 250] on icon "button" at bounding box center [43, 248] width 12 height 12
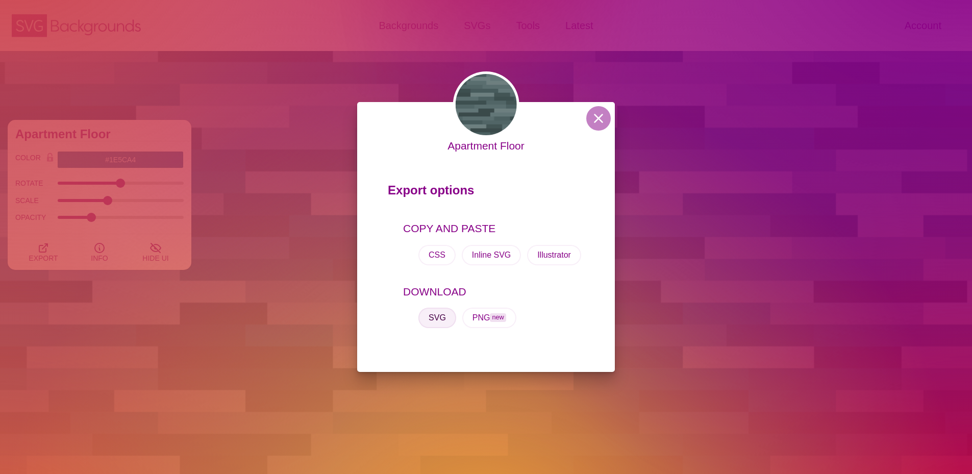
click at [435, 317] on button "SVG" at bounding box center [437, 318] width 38 height 20
click at [594, 114] on button at bounding box center [598, 118] width 24 height 24
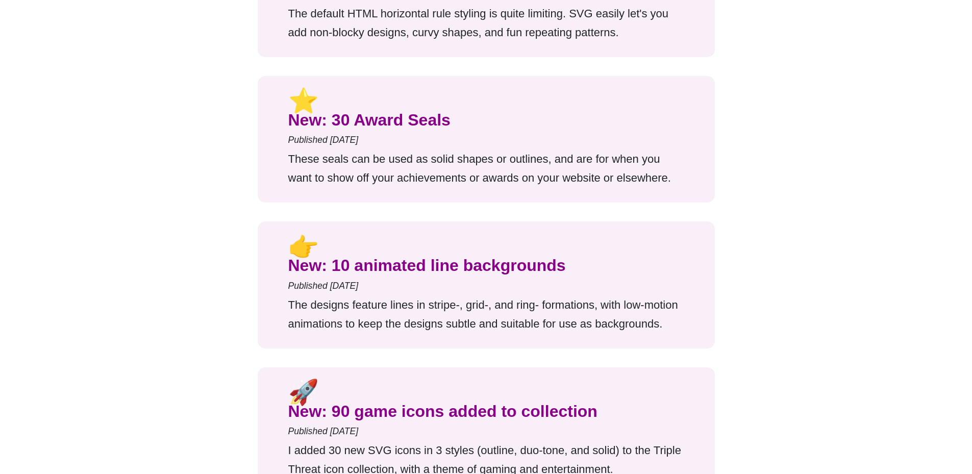
scroll to position [765, 0]
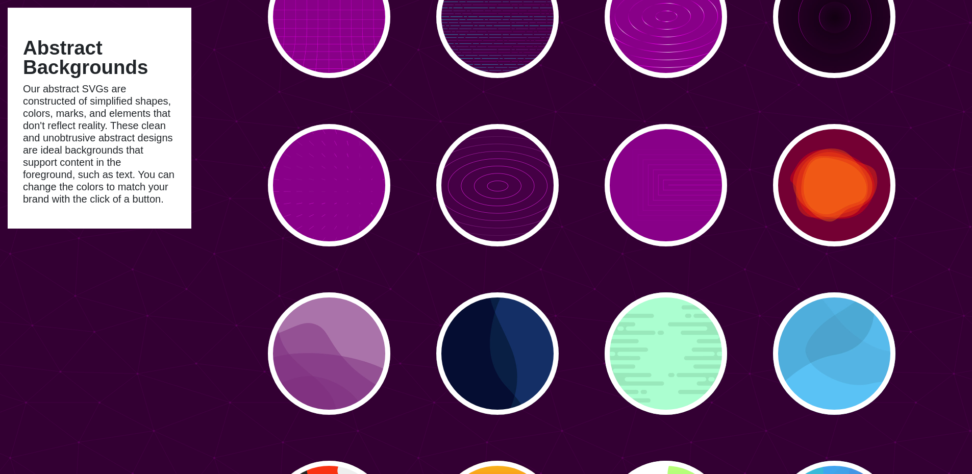
type input "#450057"
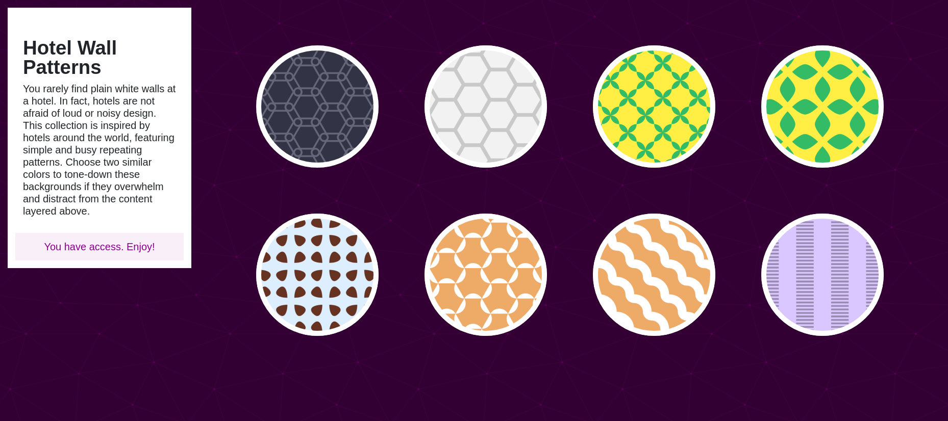
scroll to position [612, 0]
